Goal: Browse casually

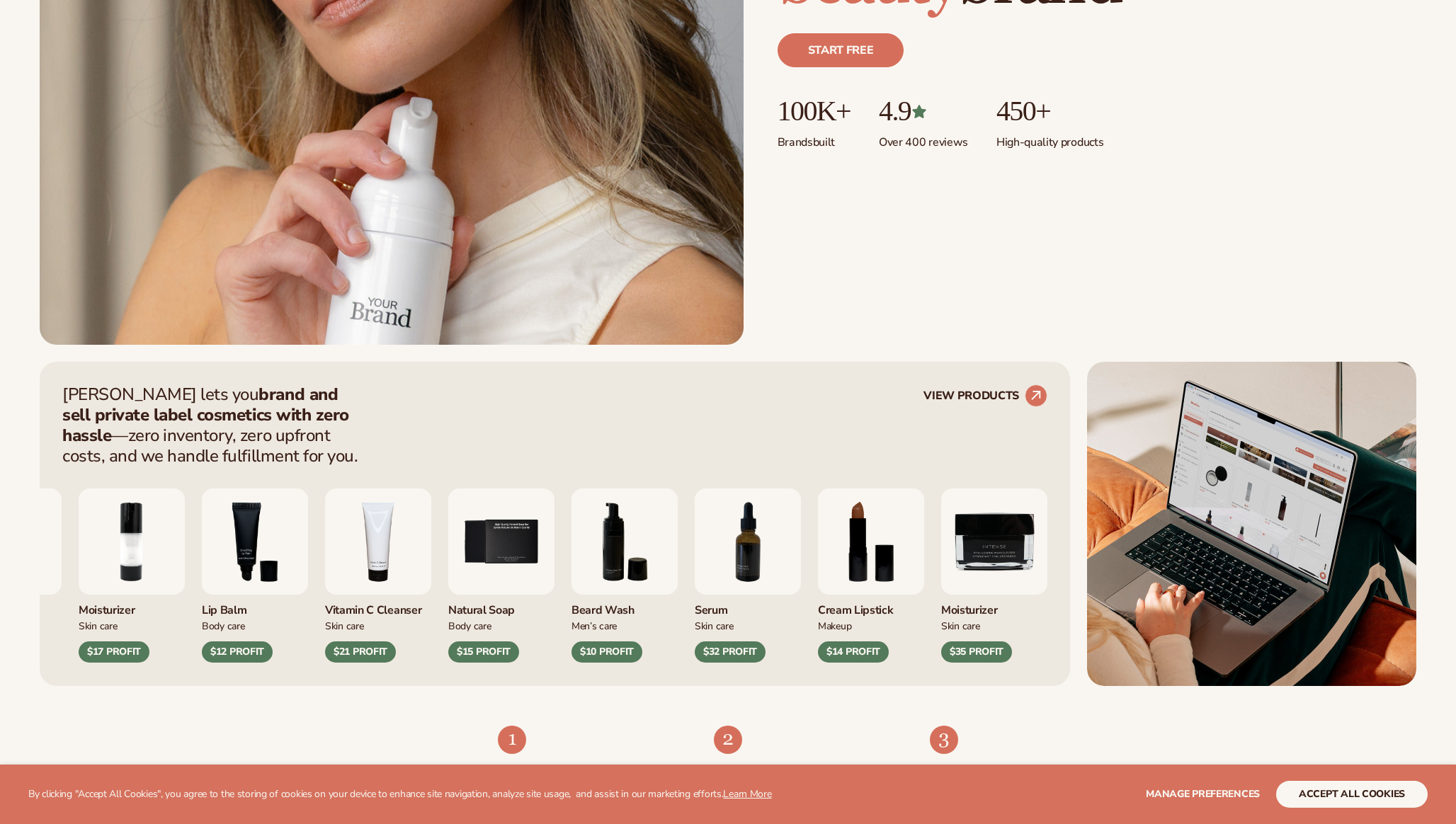
scroll to position [642, 0]
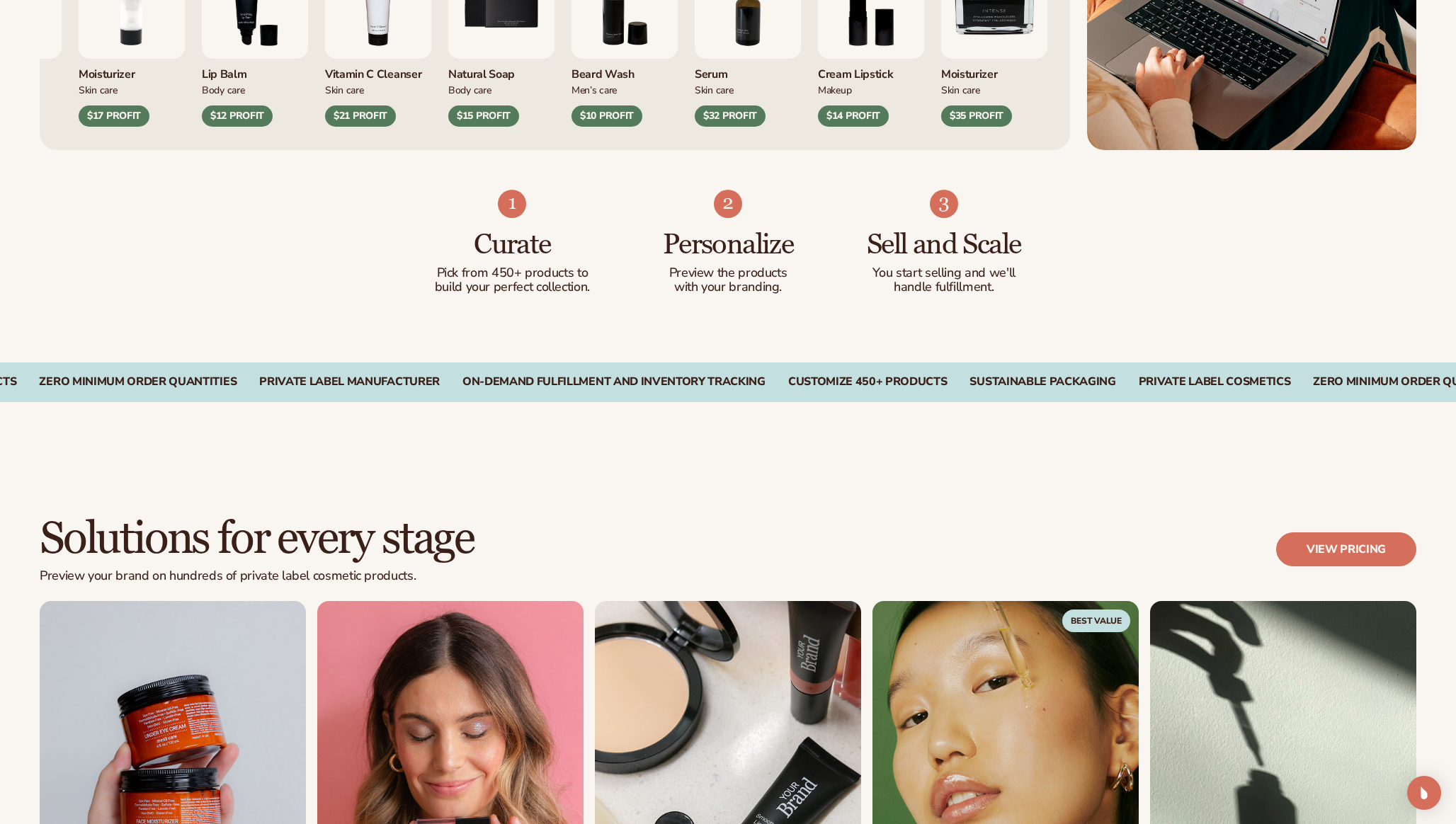
scroll to position [991, 0]
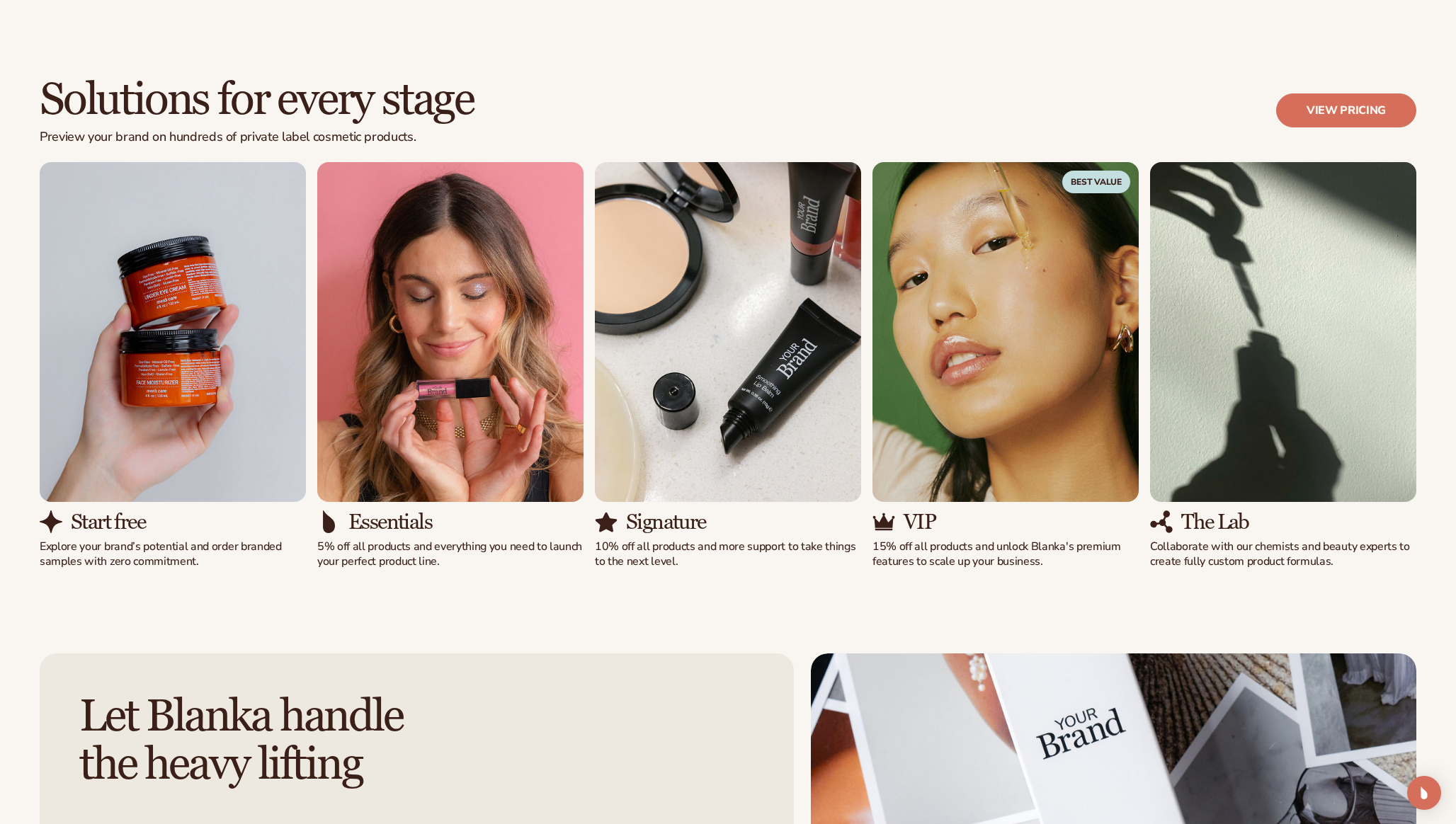
scroll to position [1801, 0]
